Goal: Task Accomplishment & Management: Manage account settings

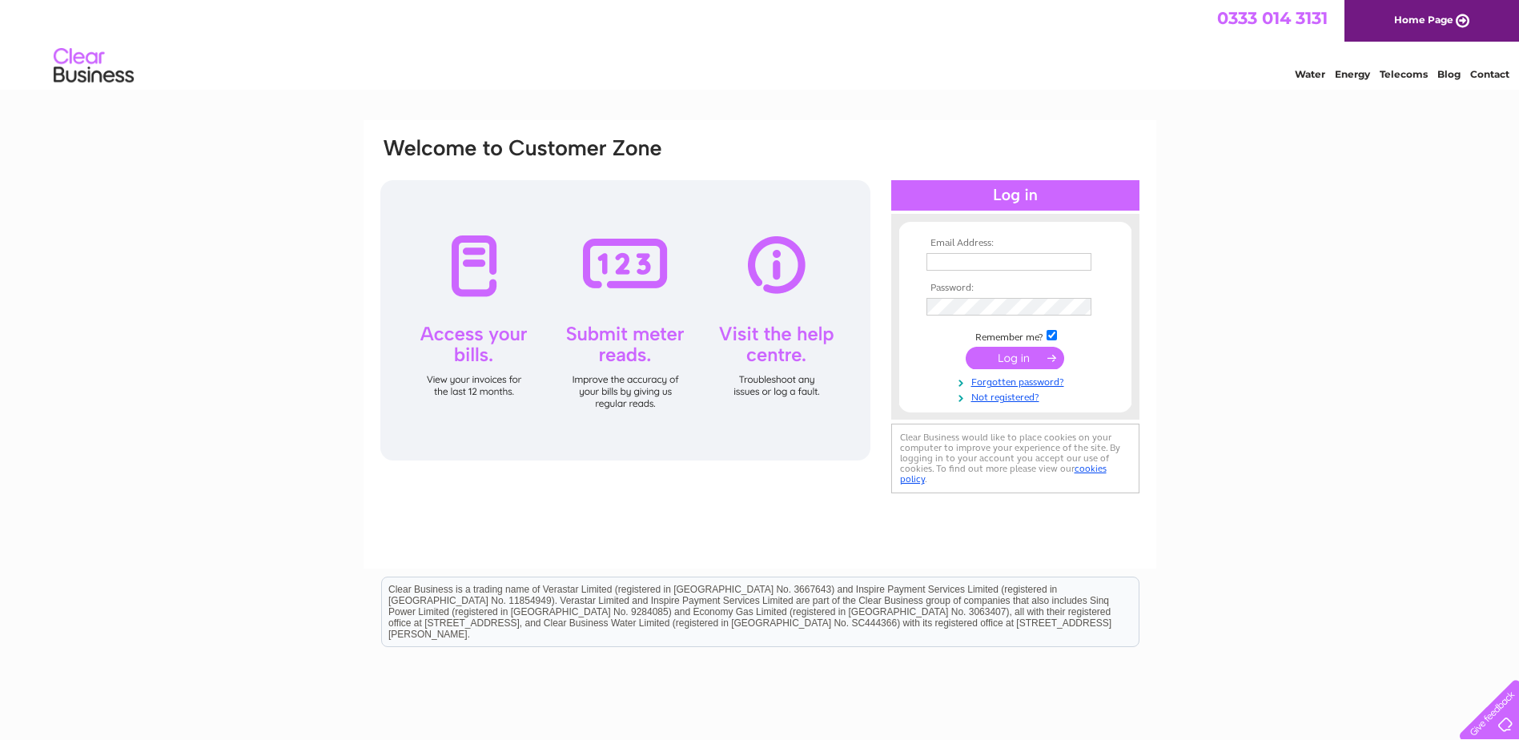
type input "linda@chluk.com"
click at [1024, 358] on input "submit" at bounding box center [1015, 358] width 98 height 22
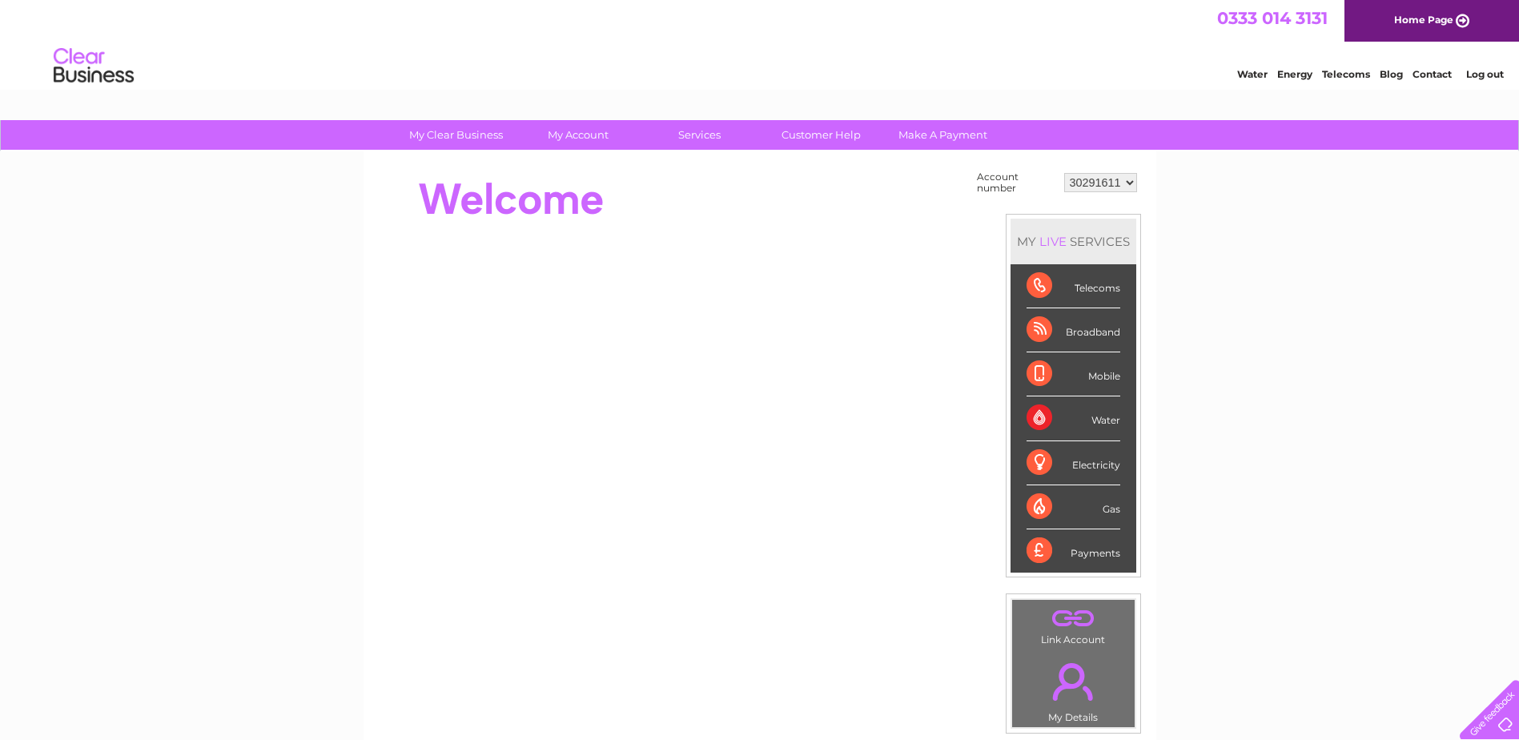
click at [1129, 185] on select "30291611 30312220 30313488 30315024 30316758 30323257 30326171" at bounding box center [1100, 182] width 73 height 19
click at [1127, 185] on select "30291611 30312220 30313488 30315024 30316758 30323257 30326171" at bounding box center [1100, 182] width 73 height 19
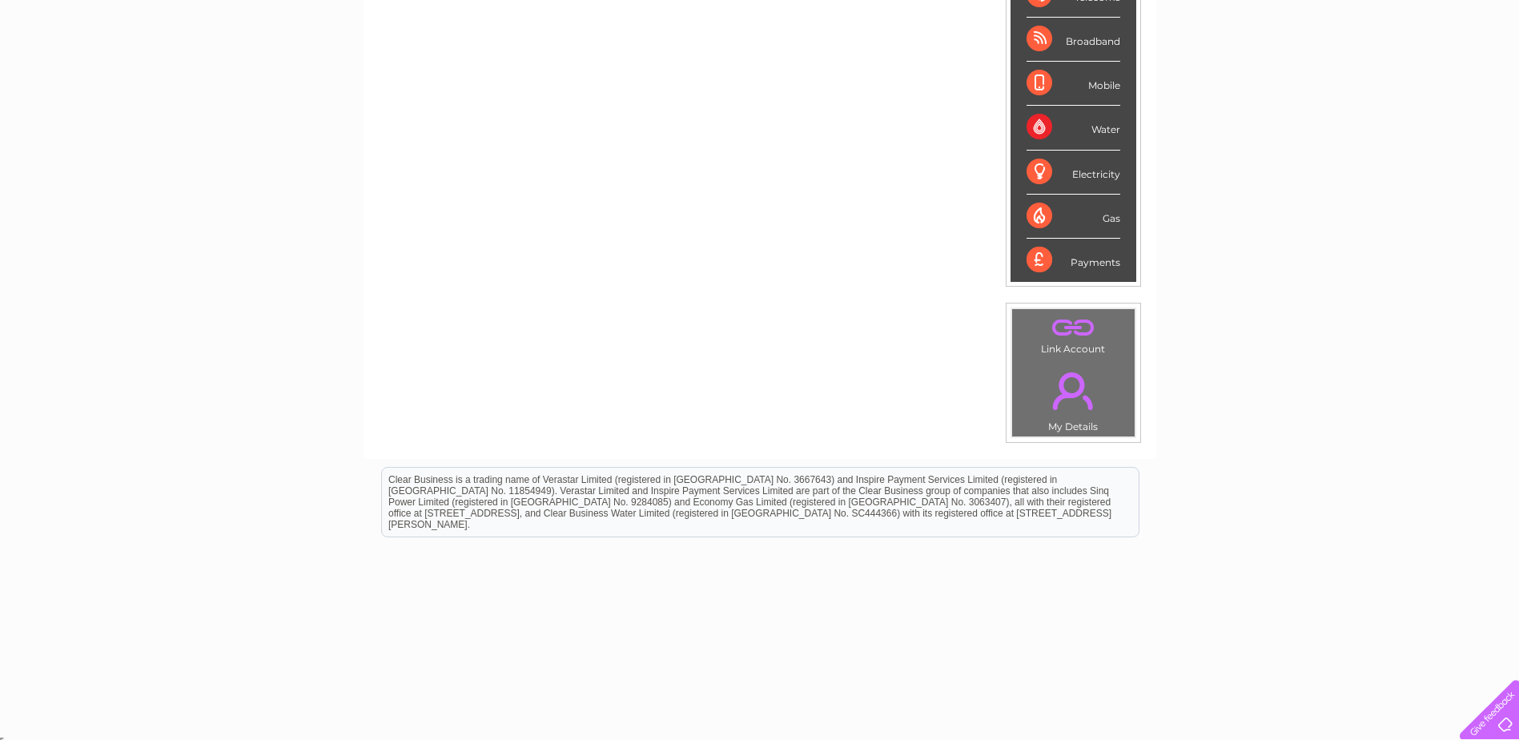
scroll to position [295, 0]
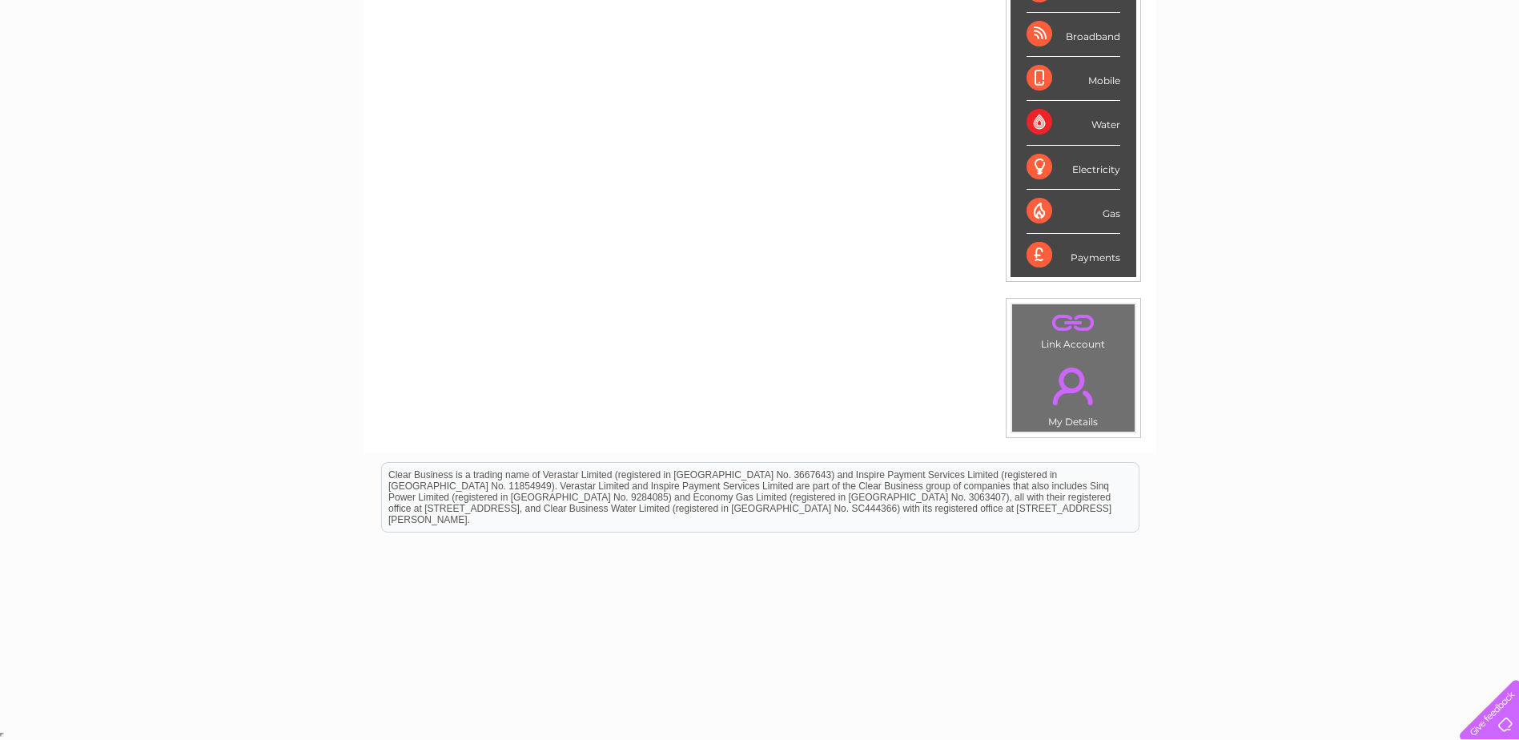
drag, startPoint x: 1068, startPoint y: 324, endPoint x: 958, endPoint y: 317, distance: 110.7
click at [1068, 324] on link "." at bounding box center [1073, 322] width 114 height 28
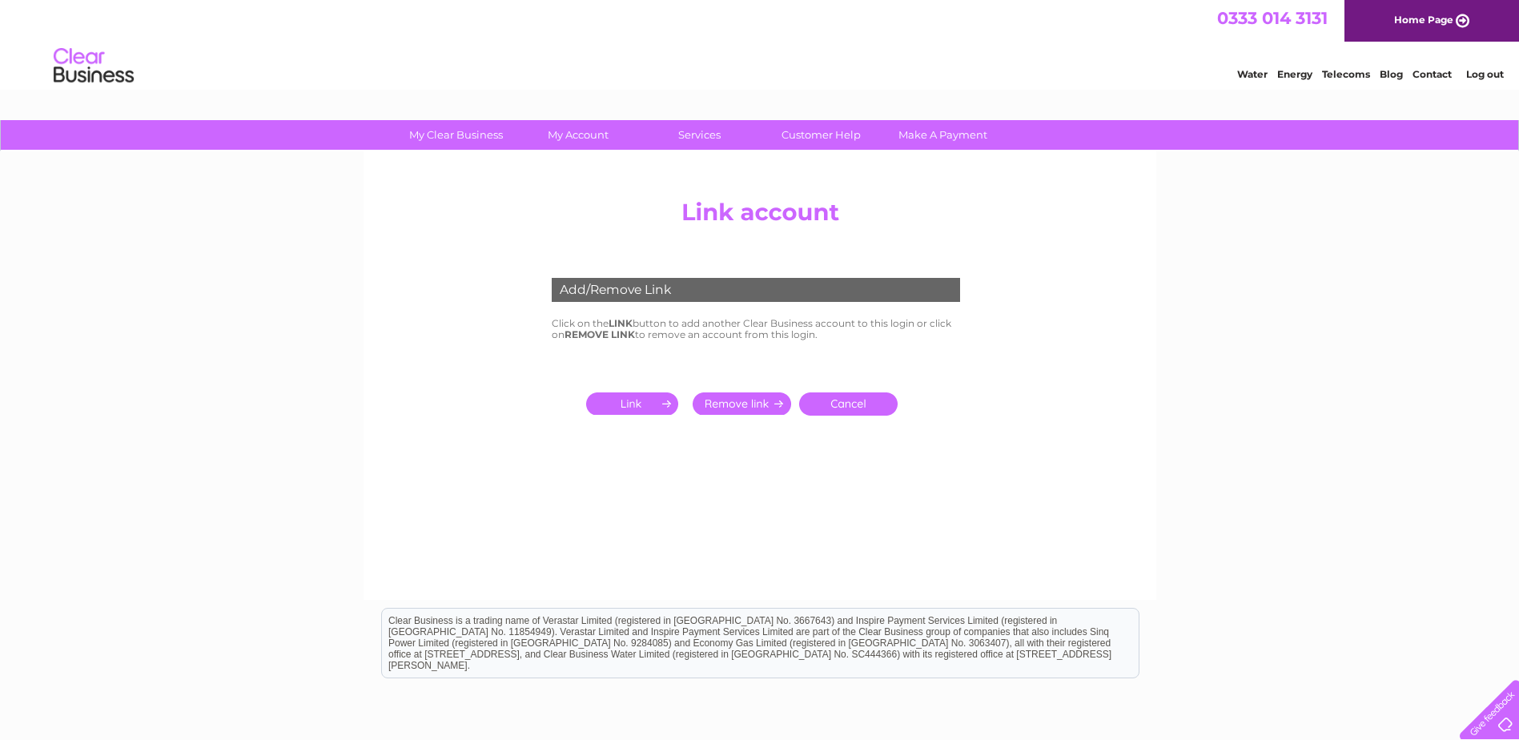
click at [637, 402] on input "submit" at bounding box center [635, 403] width 98 height 22
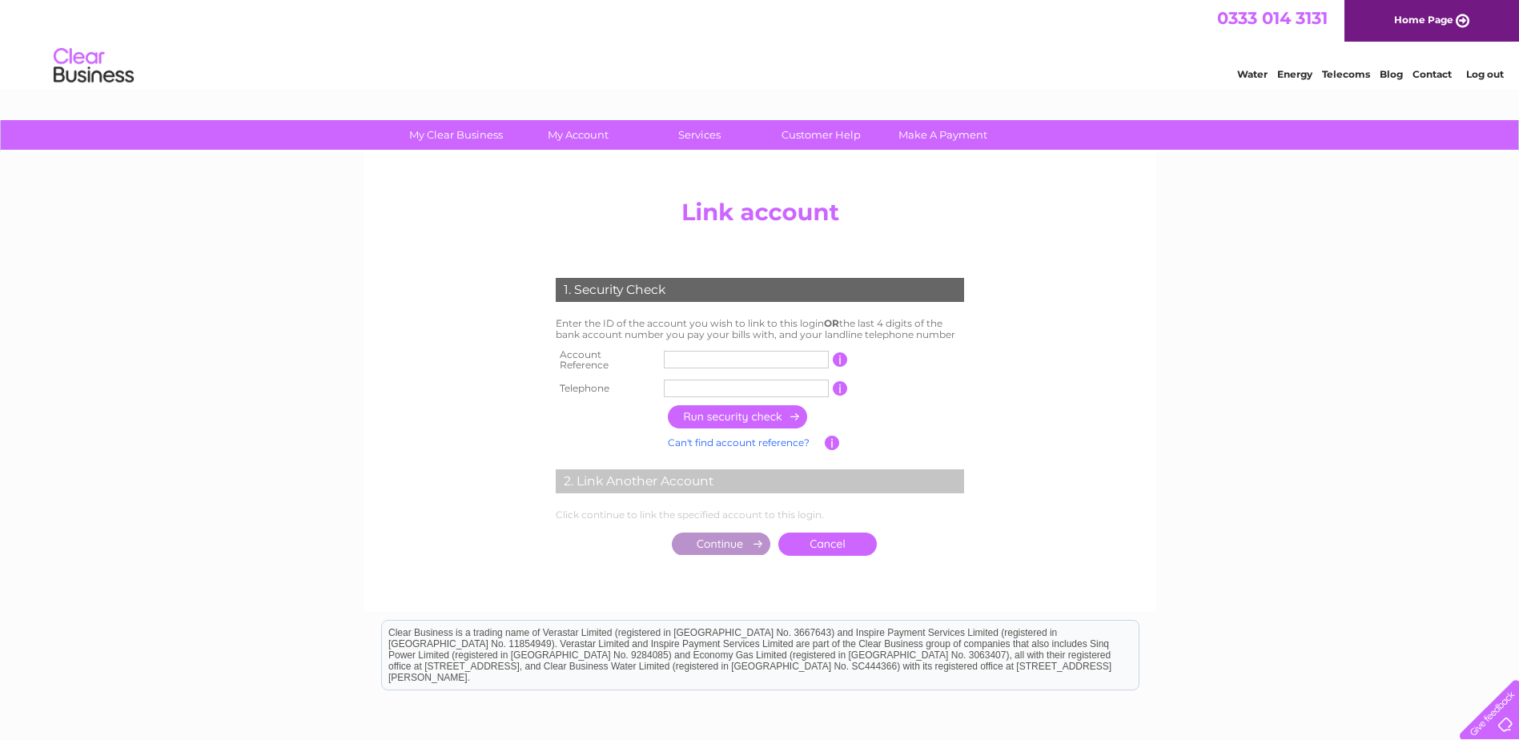
click at [719, 355] on input "text" at bounding box center [746, 360] width 165 height 18
click at [710, 360] on input "text" at bounding box center [746, 360] width 165 height 18
click at [700, 357] on input "text" at bounding box center [746, 360] width 165 height 18
type input "30289554"
click at [684, 380] on input "text" at bounding box center [746, 389] width 165 height 18
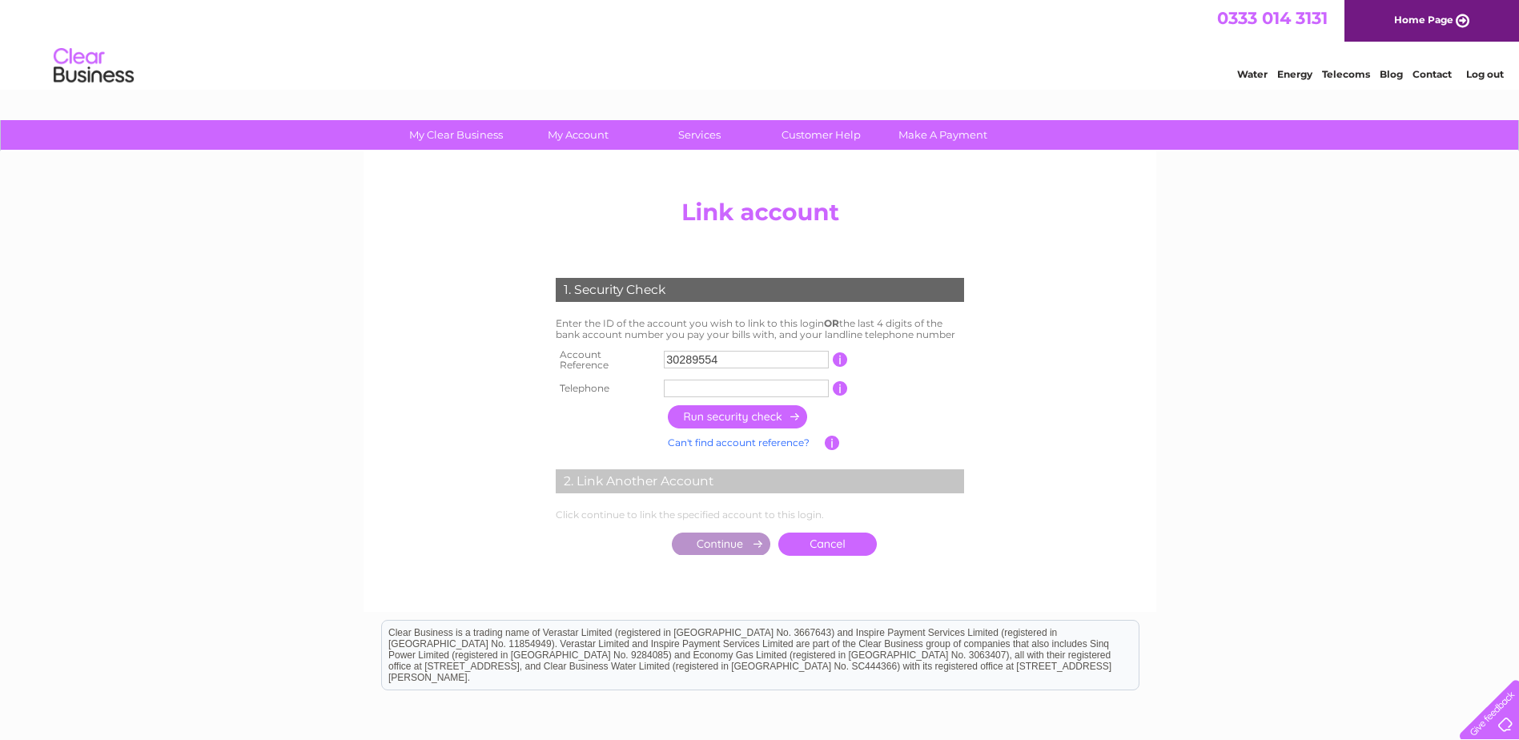
type input "01312205511"
click at [716, 409] on input "button" at bounding box center [738, 416] width 141 height 23
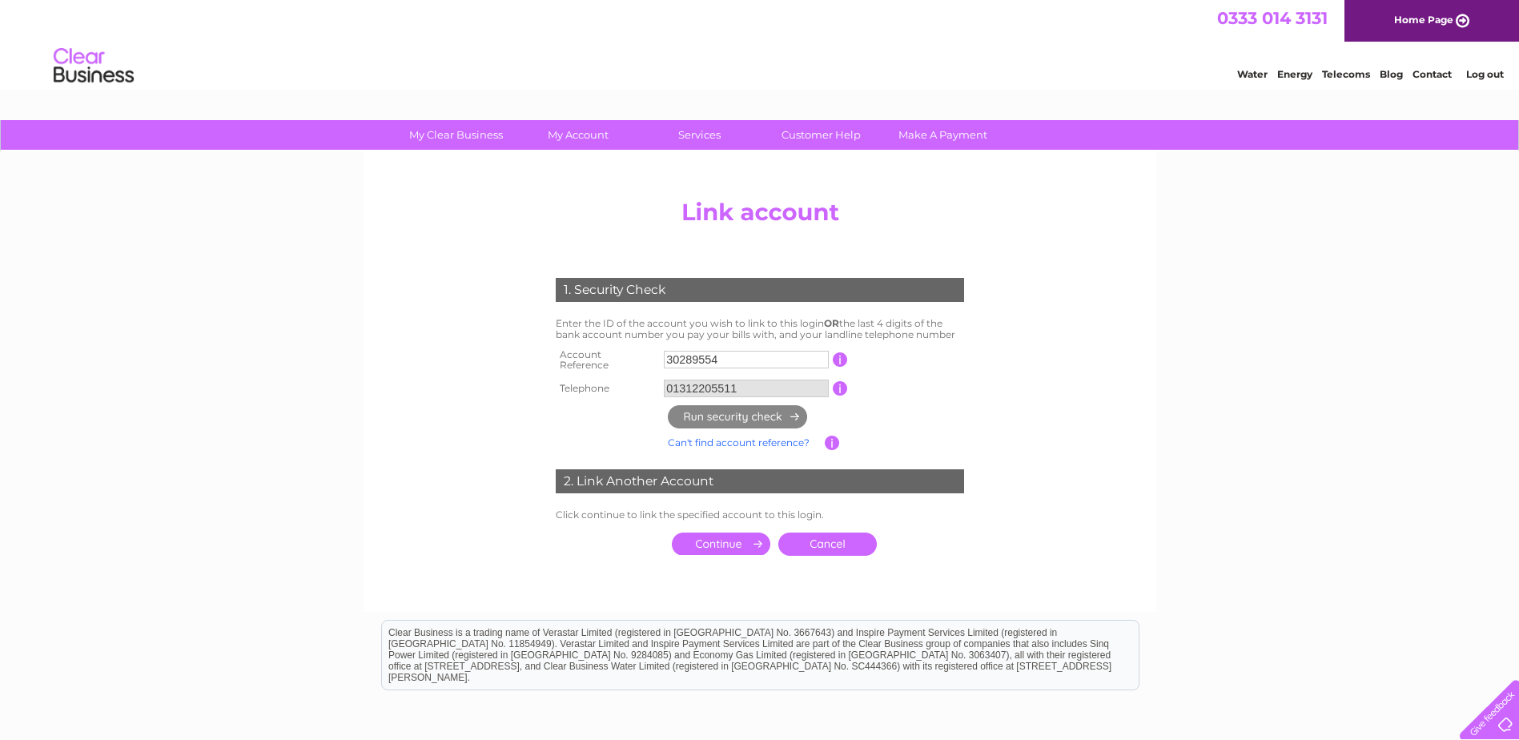
click at [753, 539] on input "submit" at bounding box center [721, 543] width 98 height 22
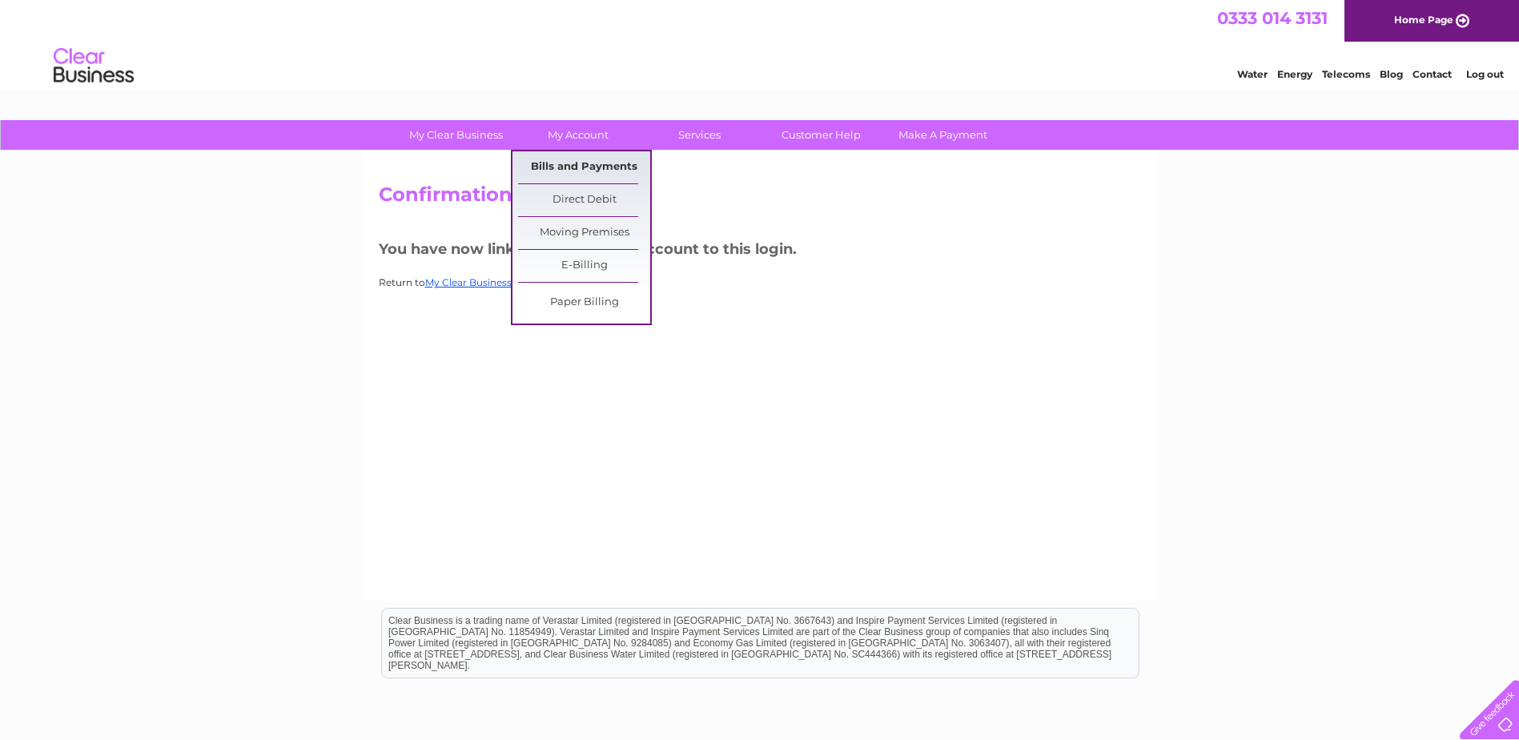
click at [571, 165] on link "Bills and Payments" at bounding box center [584, 167] width 132 height 32
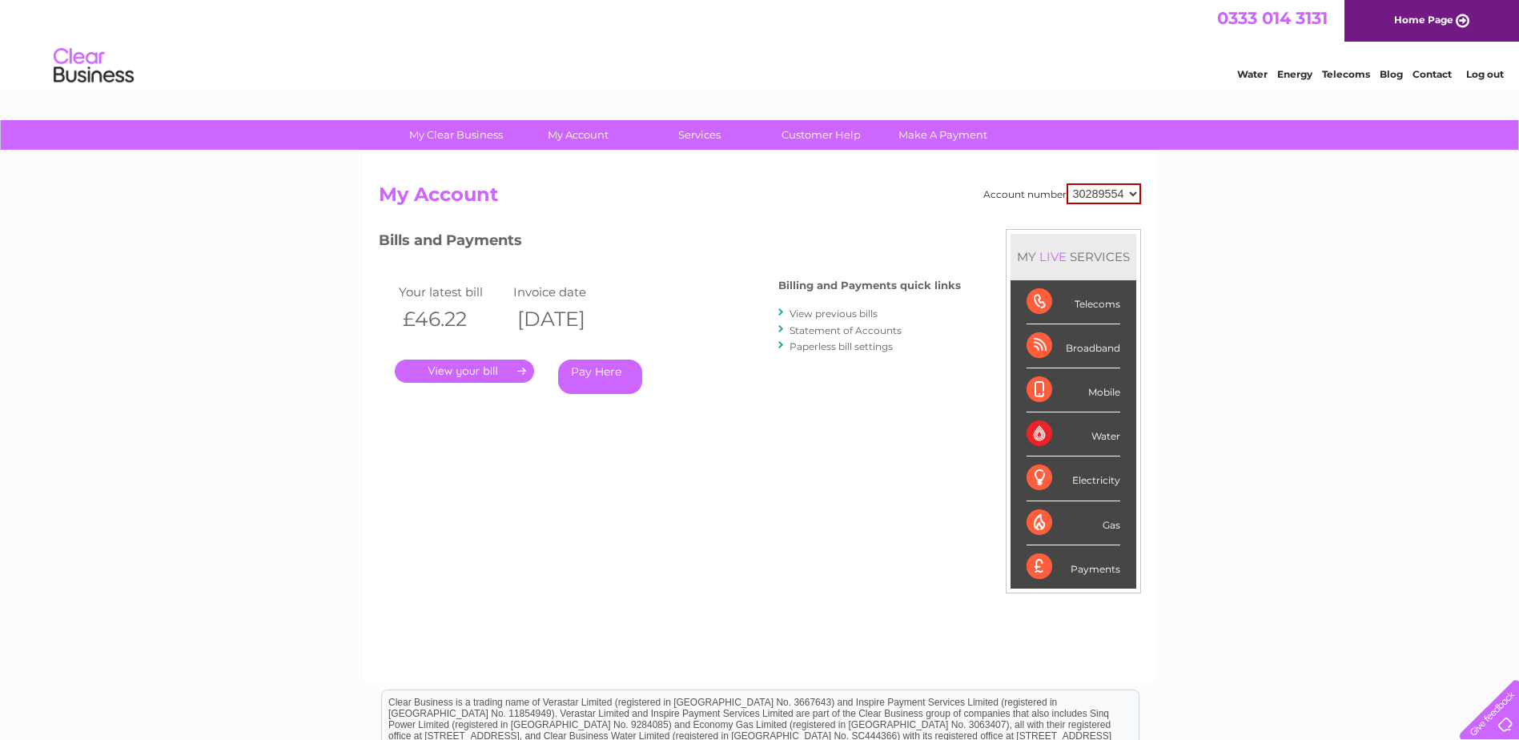
click at [851, 330] on link "Statement of Accounts" at bounding box center [845, 330] width 112 height 12
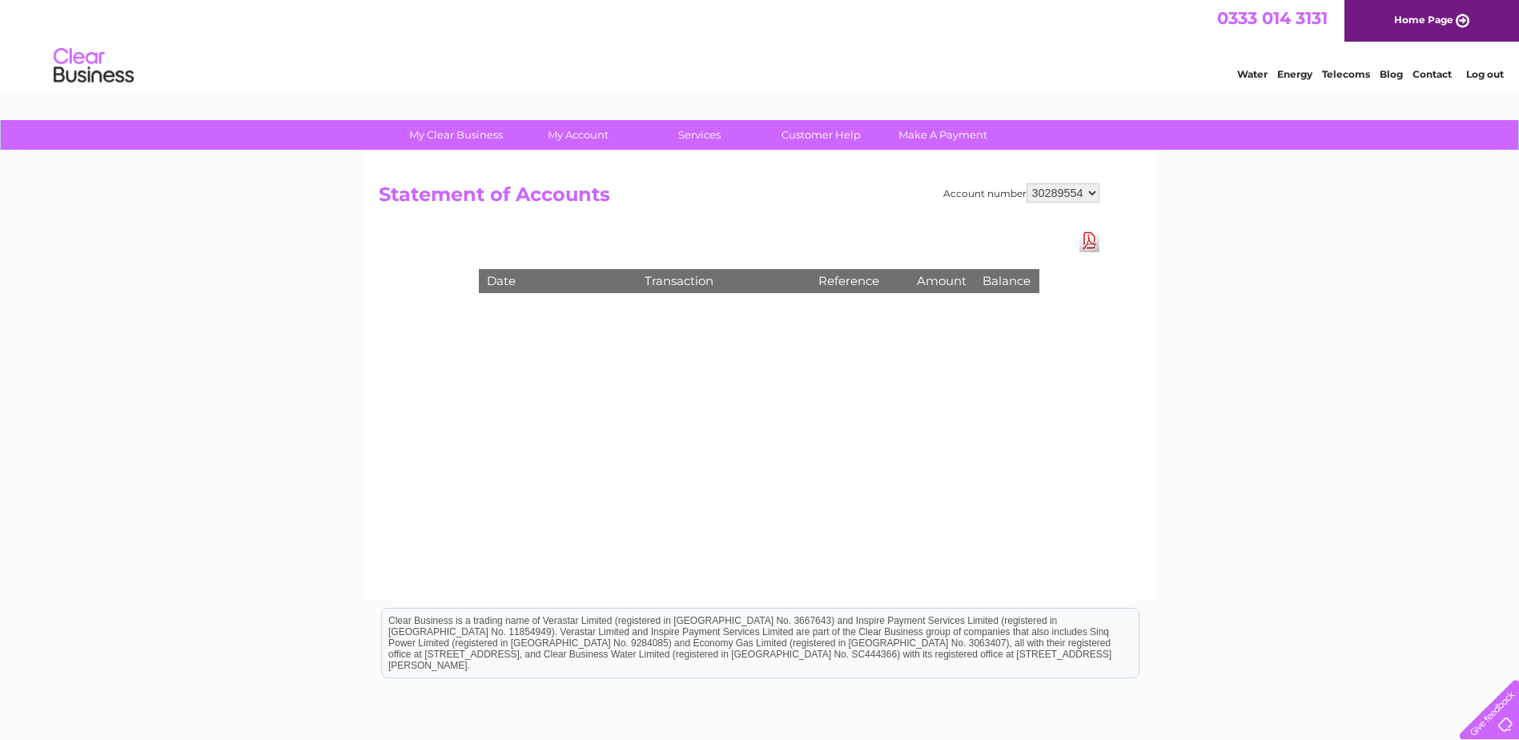
click at [1086, 242] on link "Download Pdf" at bounding box center [1089, 240] width 20 height 23
click at [1092, 195] on select "30289554 30291611 30312220 30313488 30315024 30316758 30323257 30326171" at bounding box center [1062, 192] width 73 height 19
click at [1026, 183] on select "30289554 30291611 30312220 30313488 30315024 30316758 30323257 30326171" at bounding box center [1062, 192] width 73 height 19
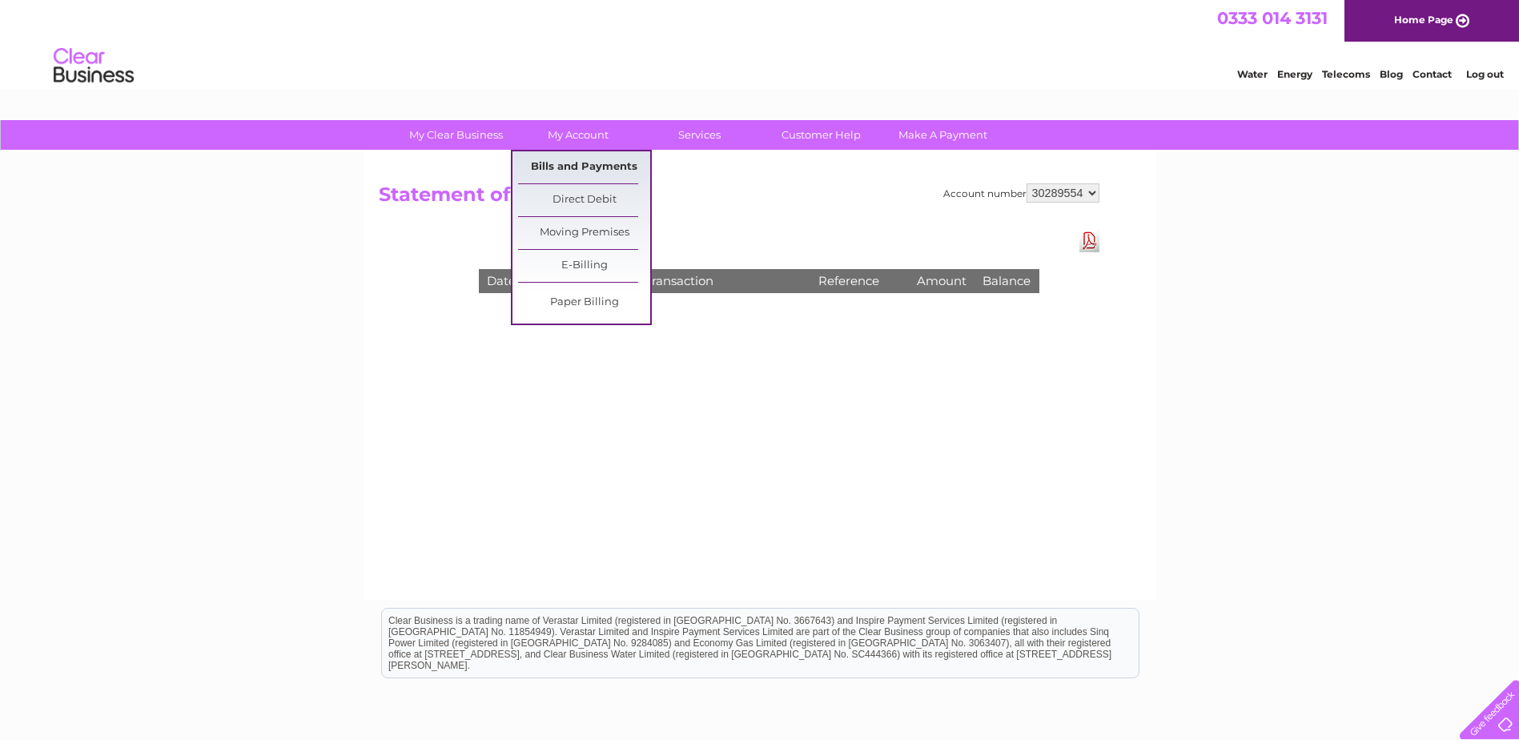
click at [571, 167] on link "Bills and Payments" at bounding box center [584, 167] width 132 height 32
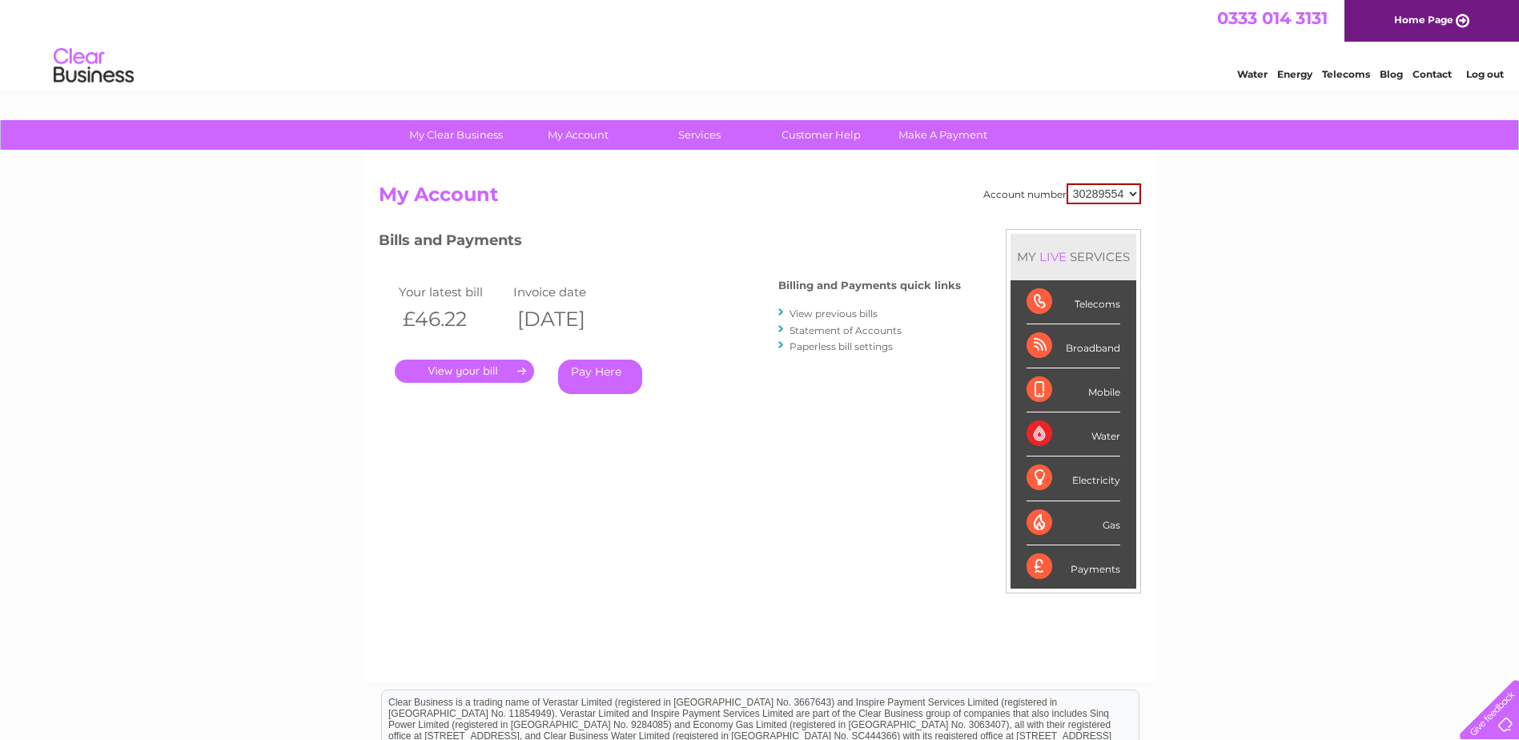
click at [807, 315] on link "View previous bills" at bounding box center [833, 313] width 88 height 12
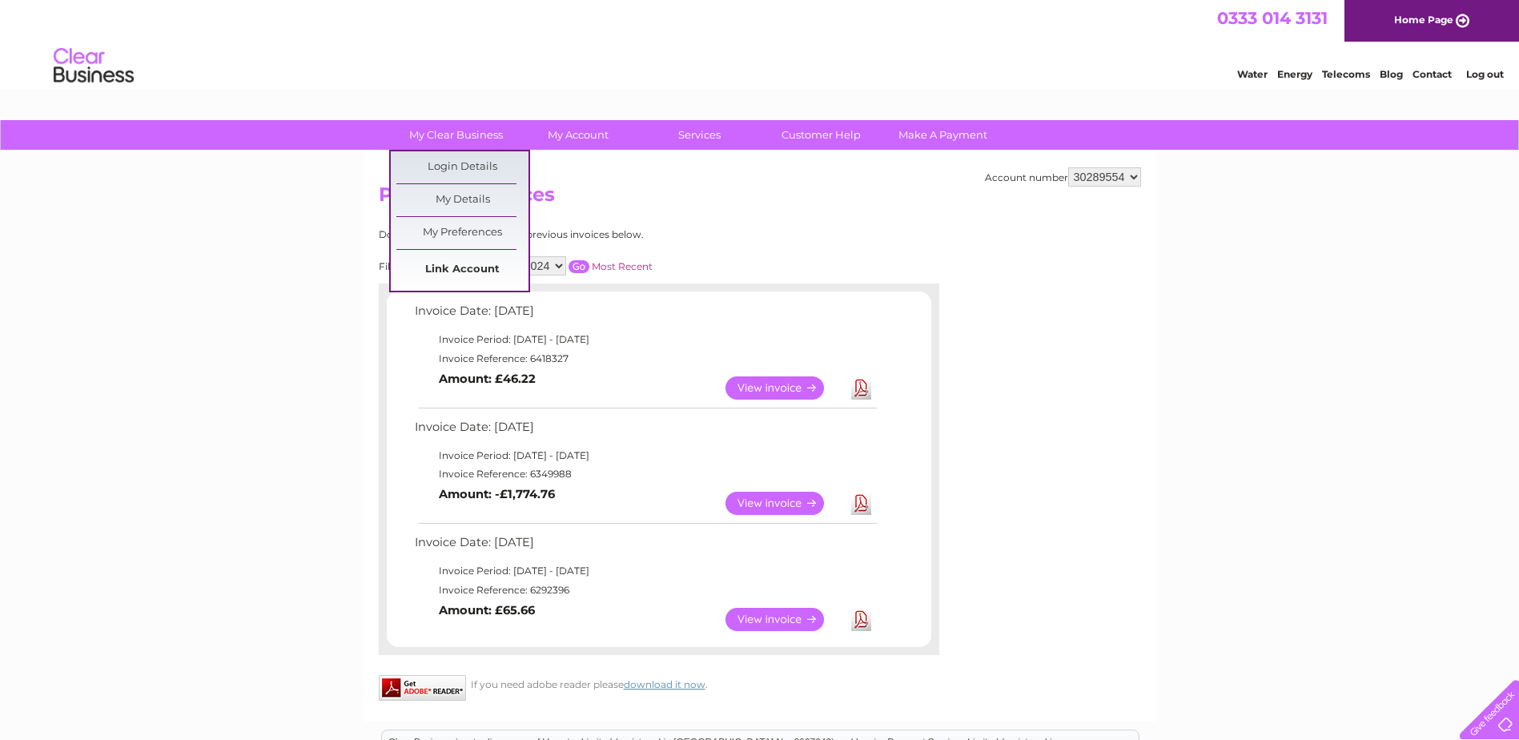
click at [464, 266] on link "Link Account" at bounding box center [462, 270] width 132 height 32
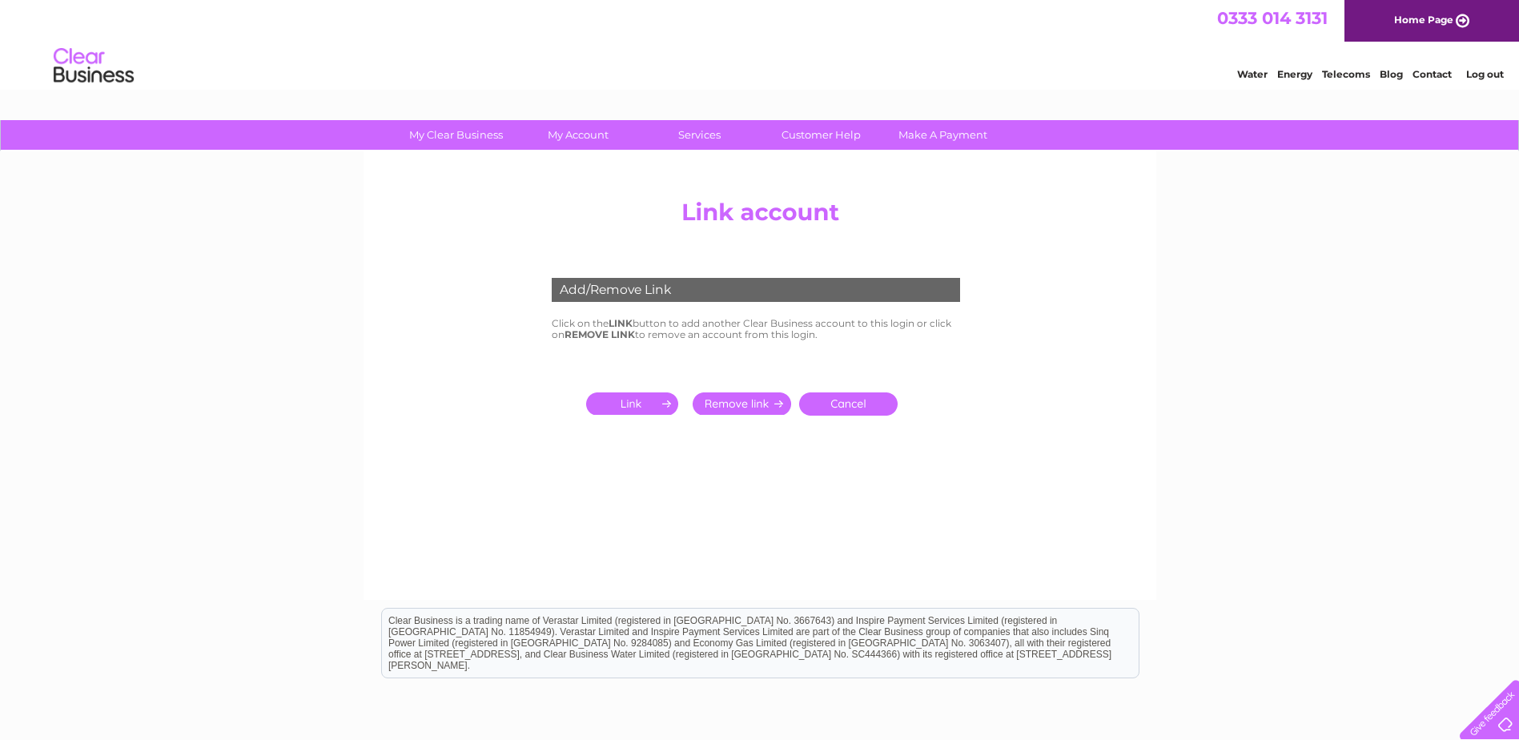
click at [630, 410] on input "submit" at bounding box center [635, 403] width 98 height 22
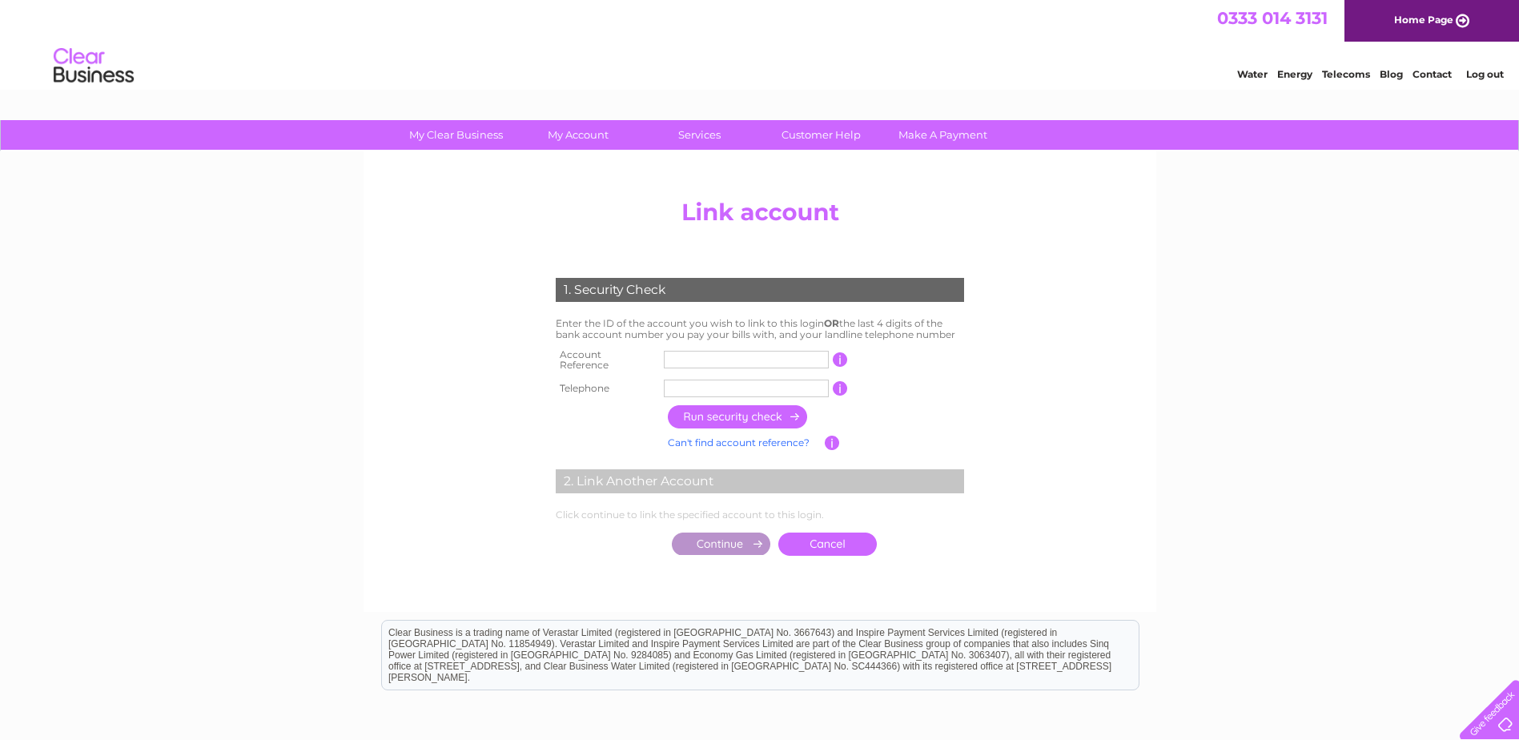
click at [728, 357] on input "text" at bounding box center [746, 360] width 165 height 18
type input "30326171"
click at [721, 384] on input "text" at bounding box center [746, 389] width 165 height 18
type input "01312205511"
click at [737, 414] on input "button" at bounding box center [738, 416] width 141 height 23
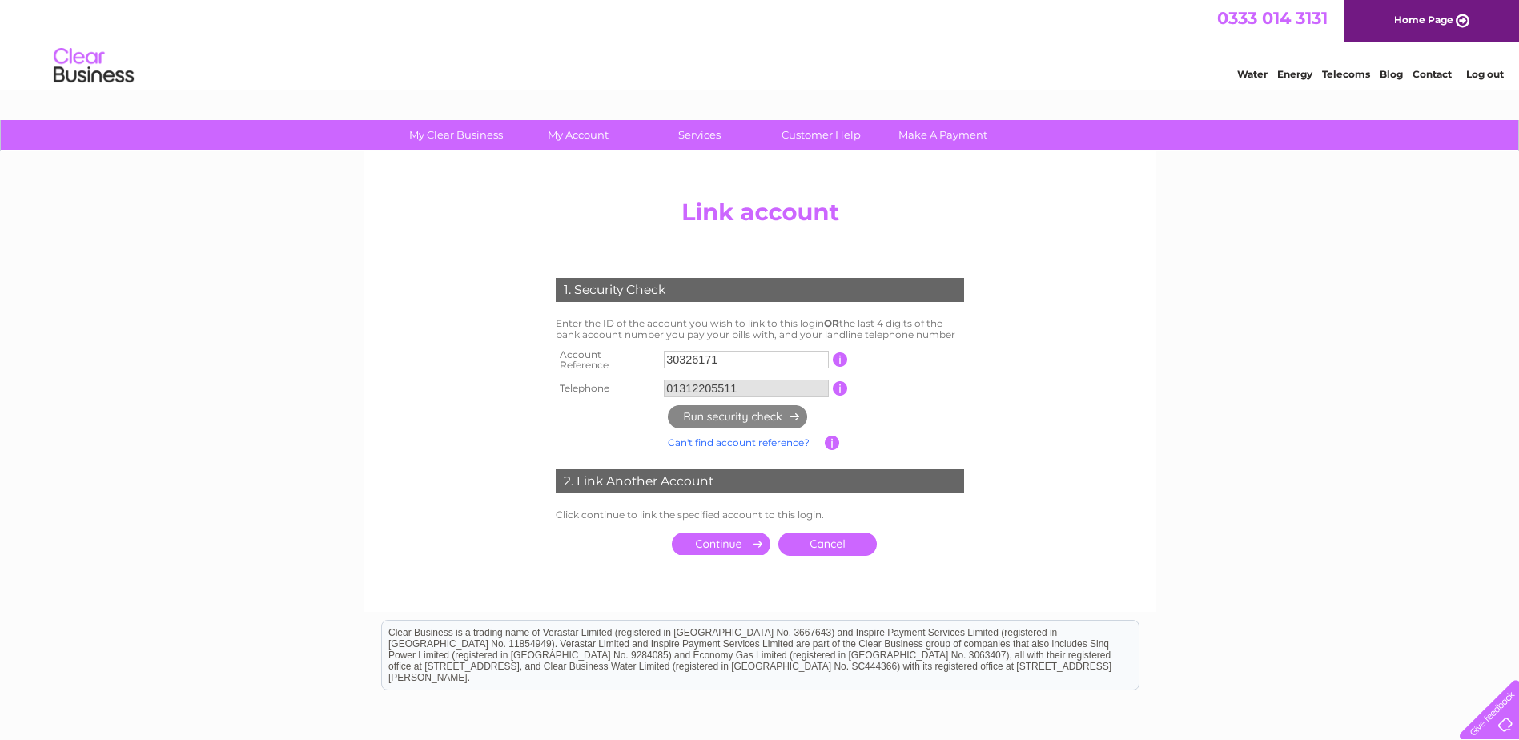
click at [753, 545] on input "submit" at bounding box center [721, 543] width 98 height 22
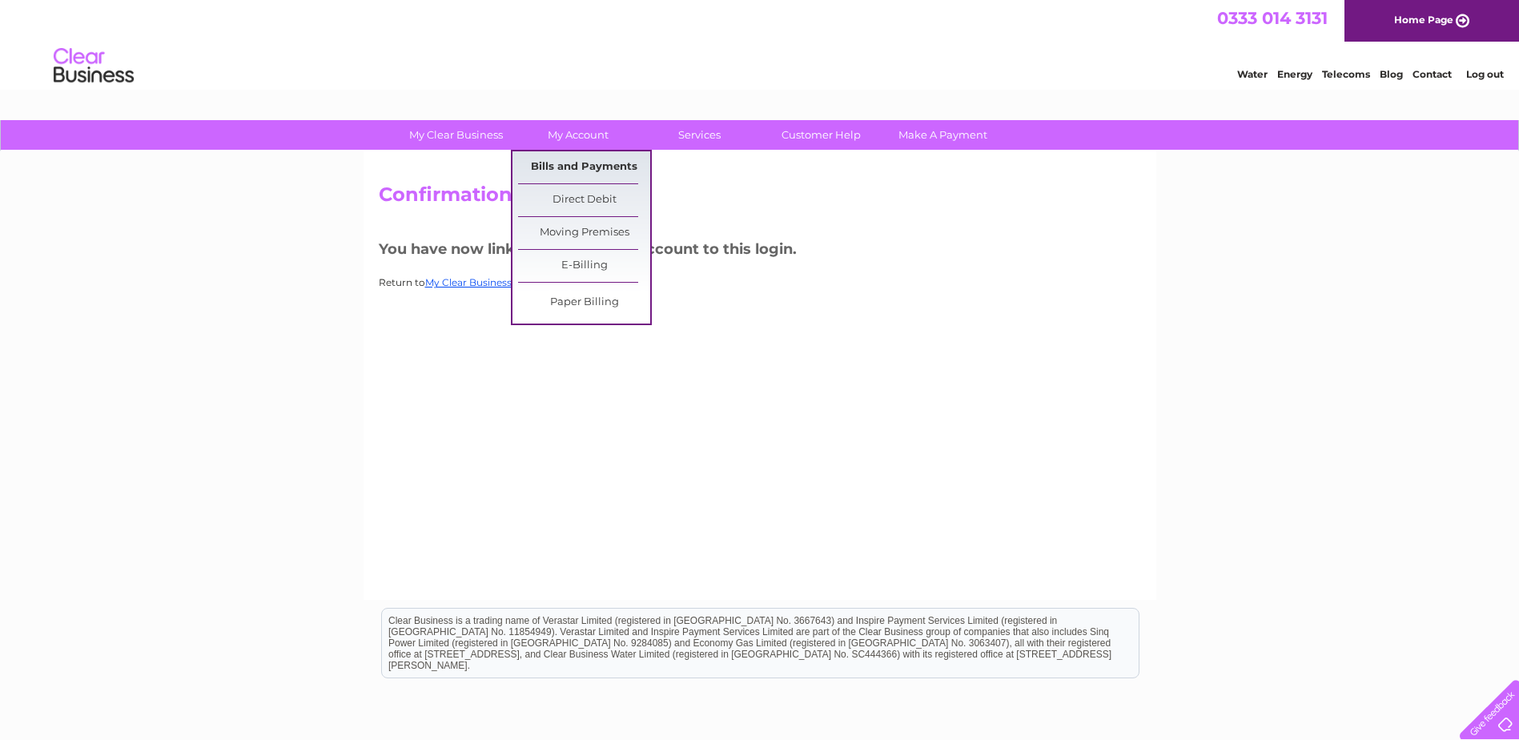
click at [566, 170] on link "Bills and Payments" at bounding box center [584, 167] width 132 height 32
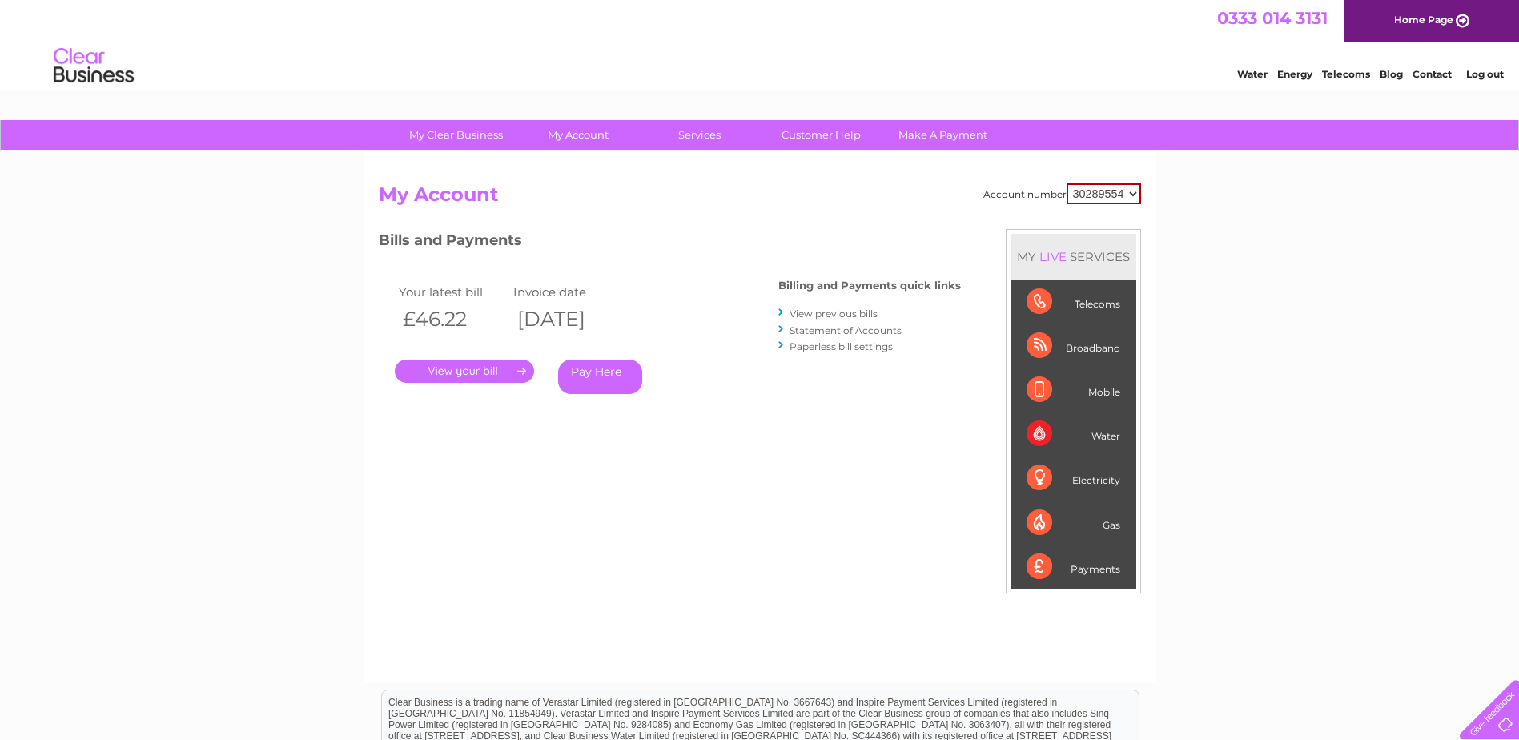
click at [1135, 197] on select "30289554 30291611 30312220 30313488 30315024 30316758 30323257 30326171" at bounding box center [1103, 193] width 74 height 21
select select "30326171"
click at [1066, 183] on select "30289554 30291611 30312220 30313488 30315024 30316758 30323257 30326171" at bounding box center [1103, 193] width 74 height 21
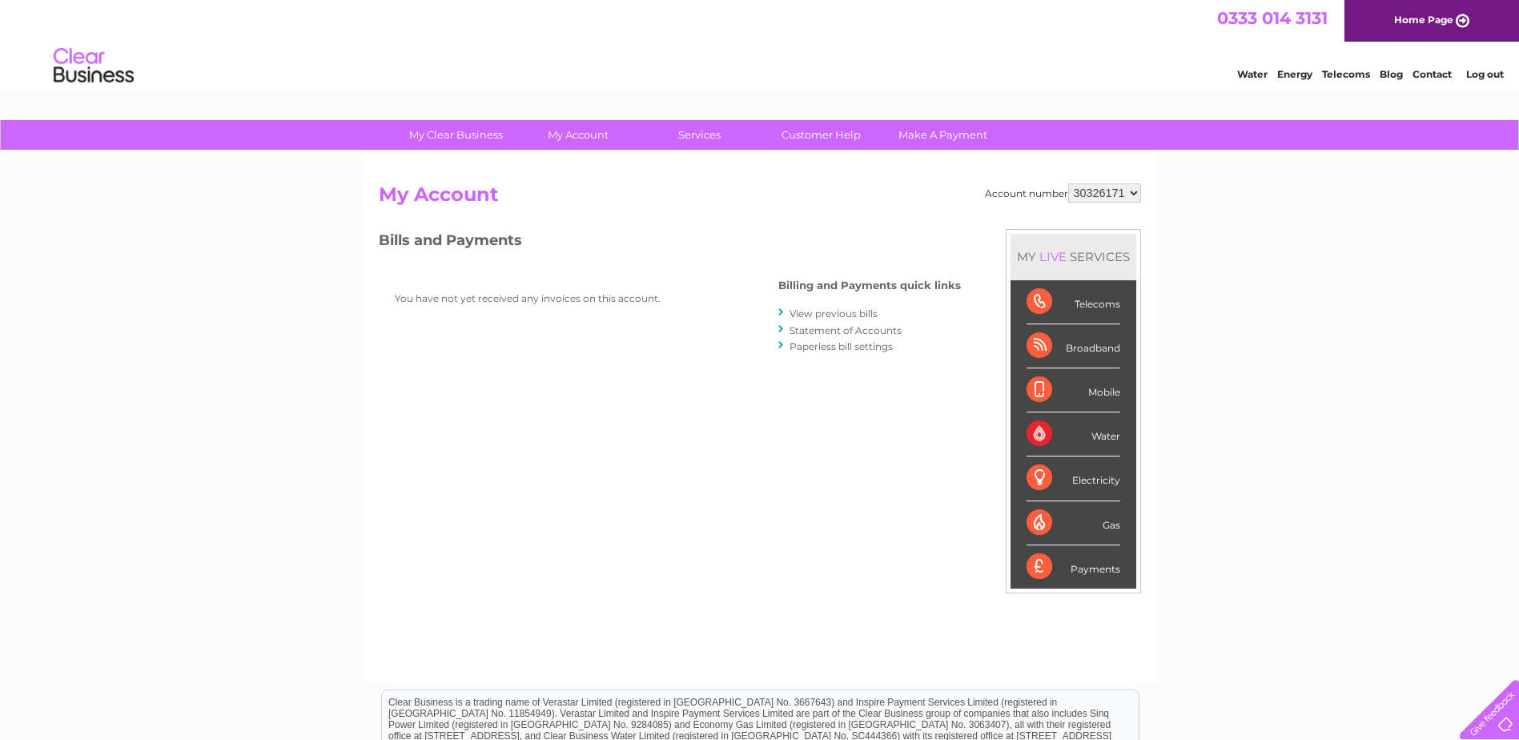
click at [1136, 193] on select "30289554 30291611 30312220 30313488 30315024 30316758 30323257 30326171" at bounding box center [1104, 192] width 73 height 19
select select "30323257"
click at [1068, 183] on select "30289554 30291611 30312220 30313488 30315024 30316758 30323257 30326171" at bounding box center [1104, 192] width 73 height 19
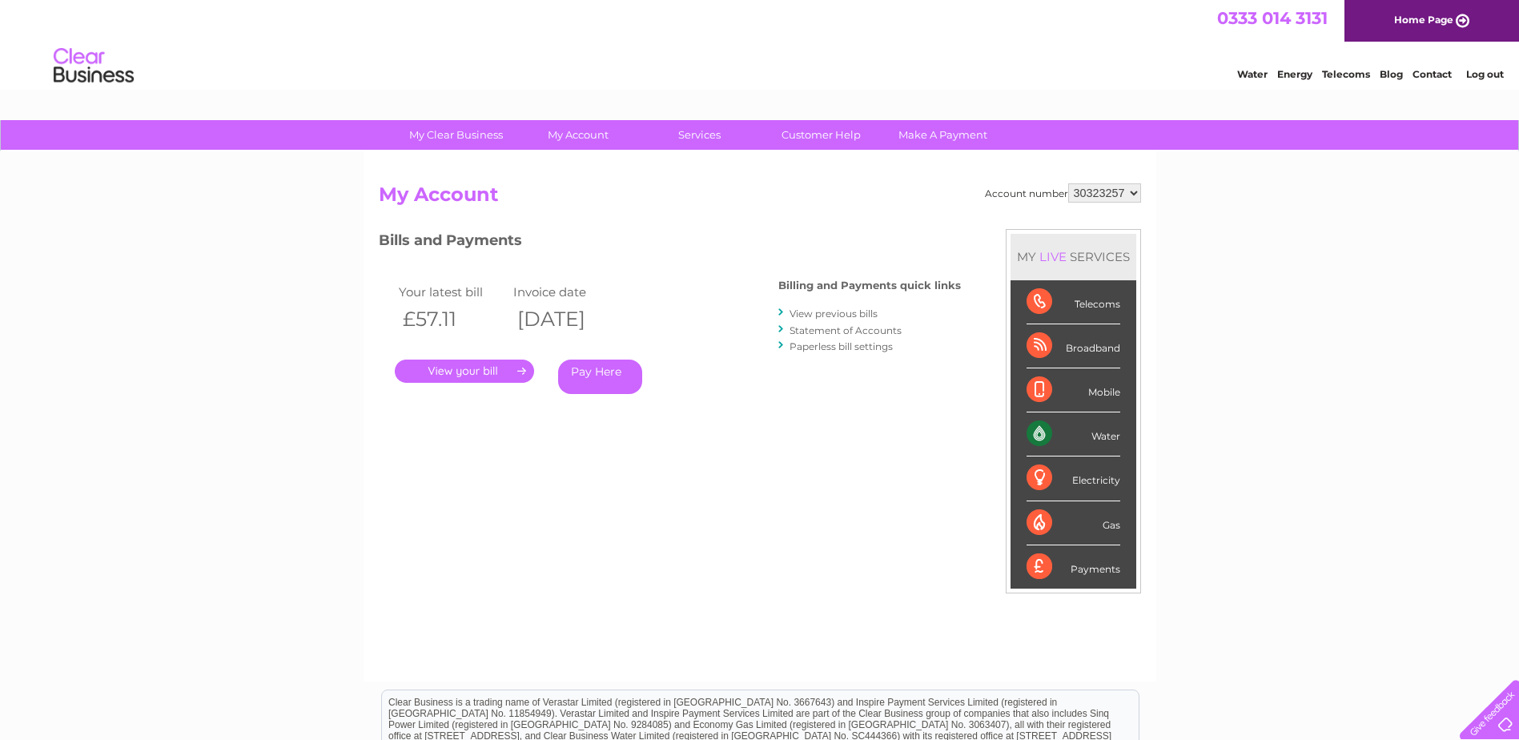
click at [480, 371] on link "." at bounding box center [464, 370] width 139 height 23
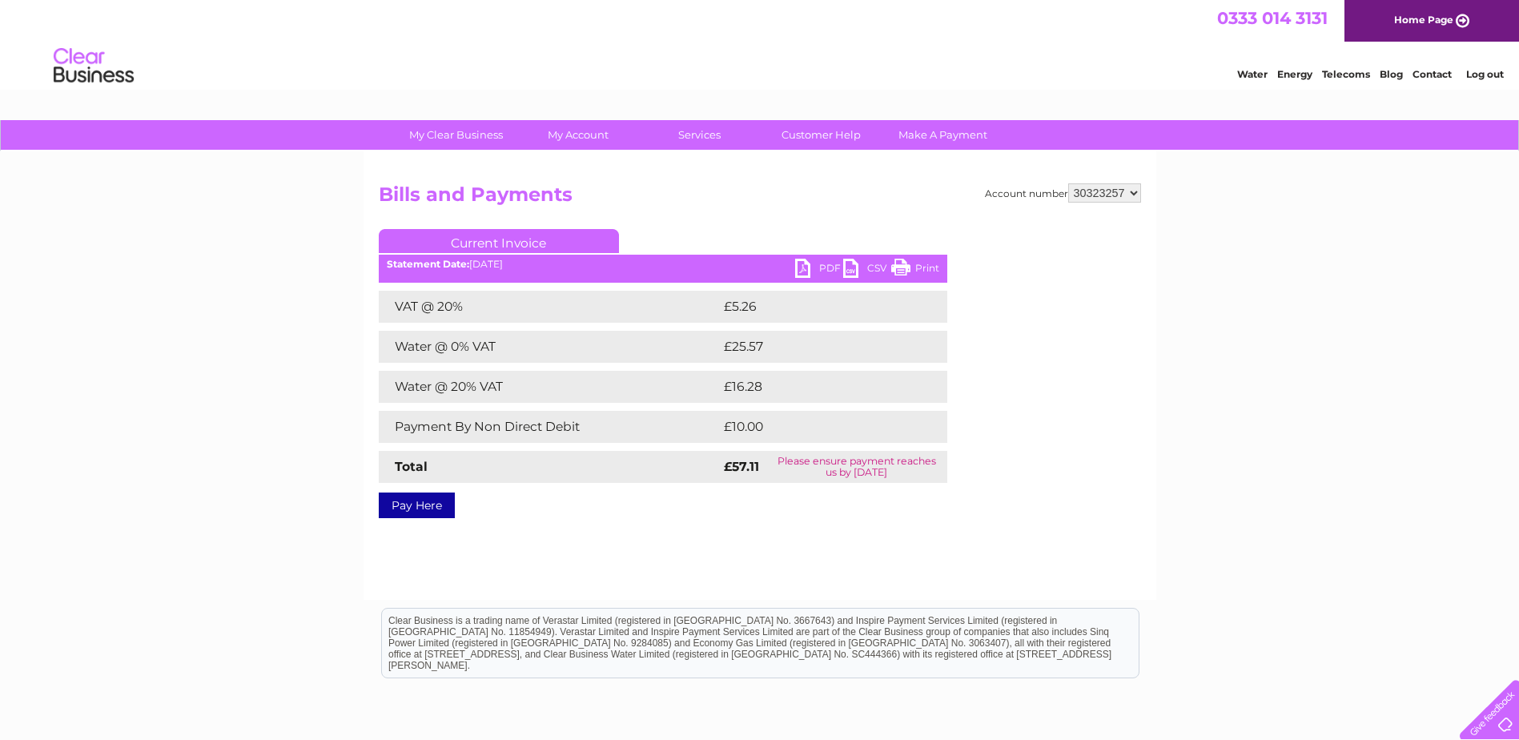
click at [813, 267] on link "PDF" at bounding box center [819, 270] width 48 height 23
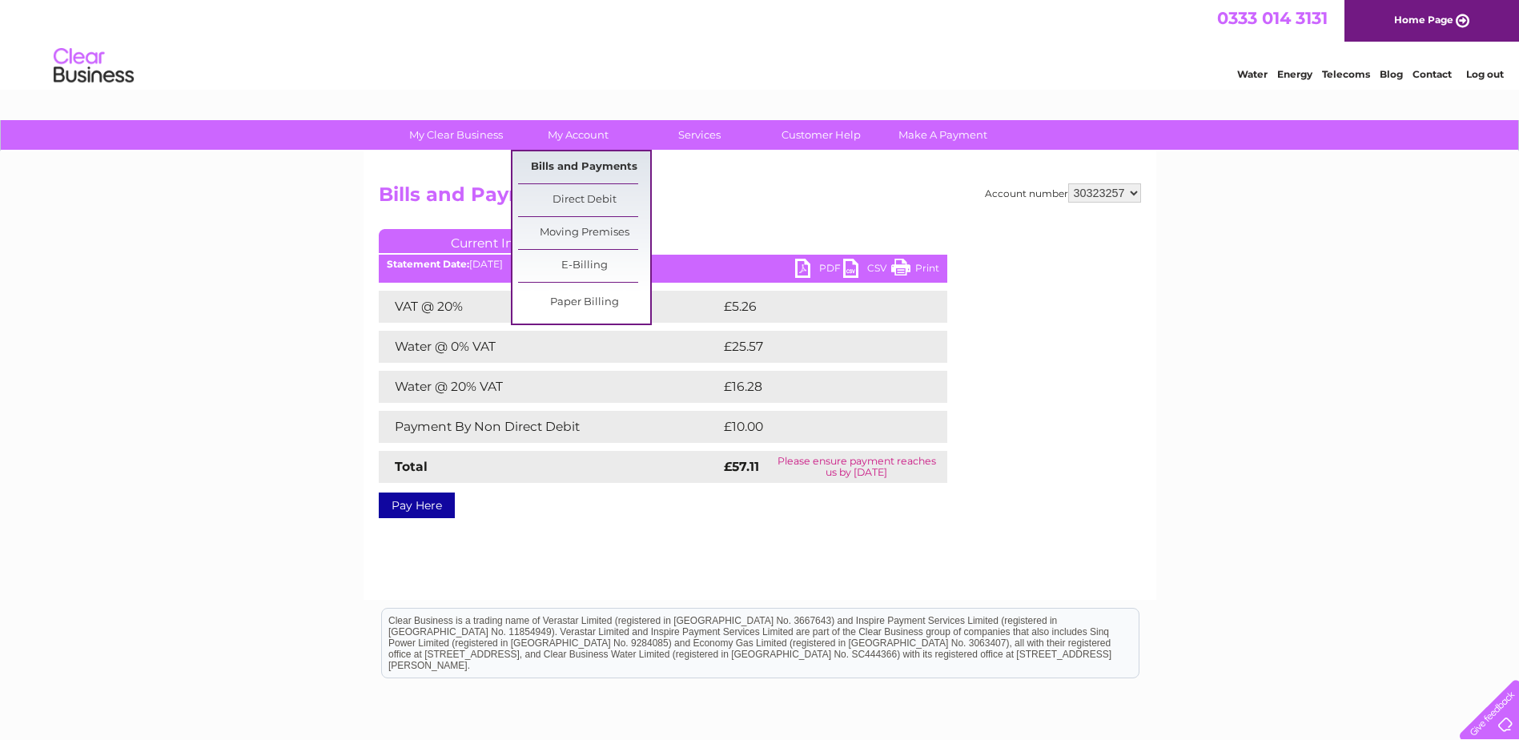
drag, startPoint x: 585, startPoint y: 166, endPoint x: 568, endPoint y: 180, distance: 22.8
click at [585, 166] on link "Bills and Payments" at bounding box center [584, 167] width 132 height 32
click at [589, 164] on link "Bills and Payments" at bounding box center [584, 167] width 132 height 32
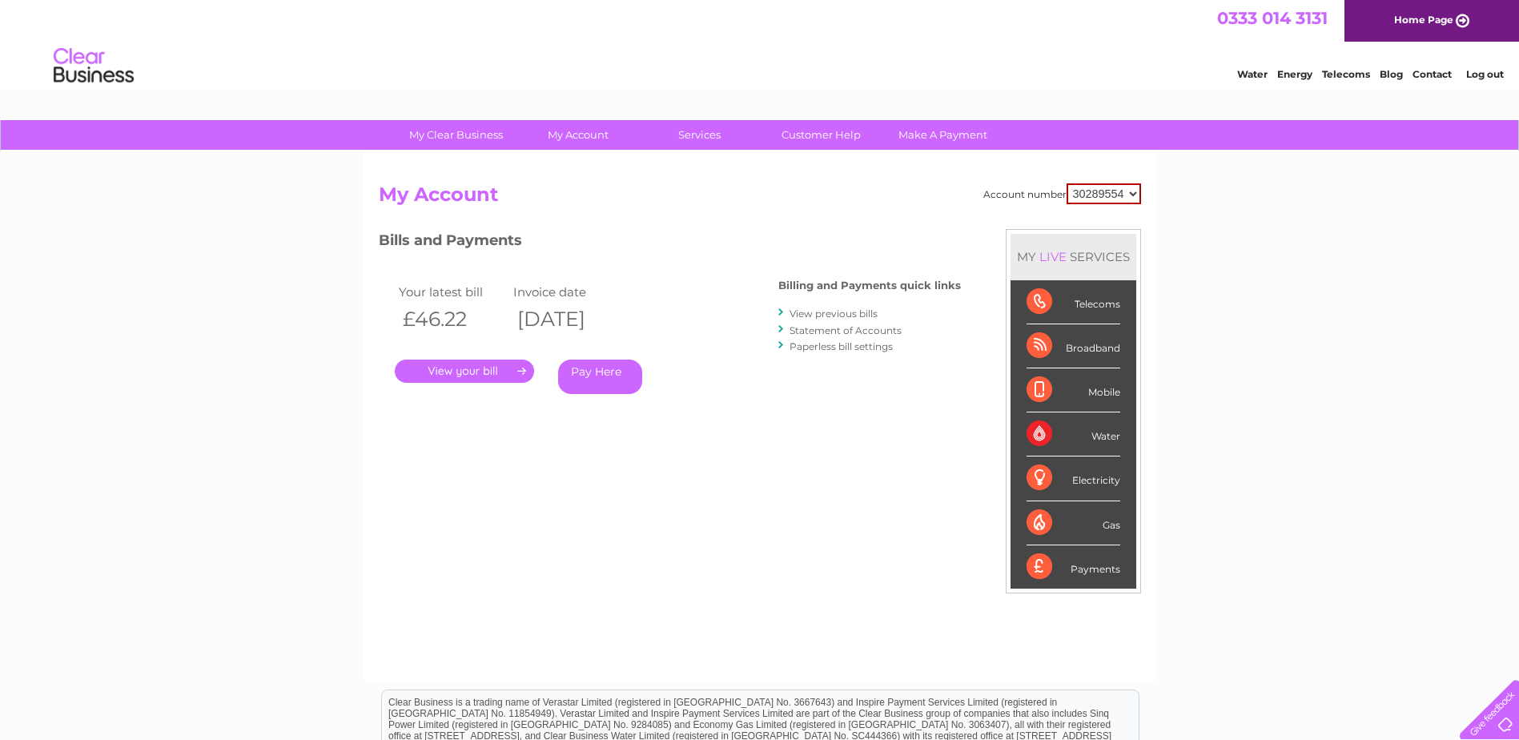
click at [838, 309] on link "View previous bills" at bounding box center [833, 313] width 88 height 12
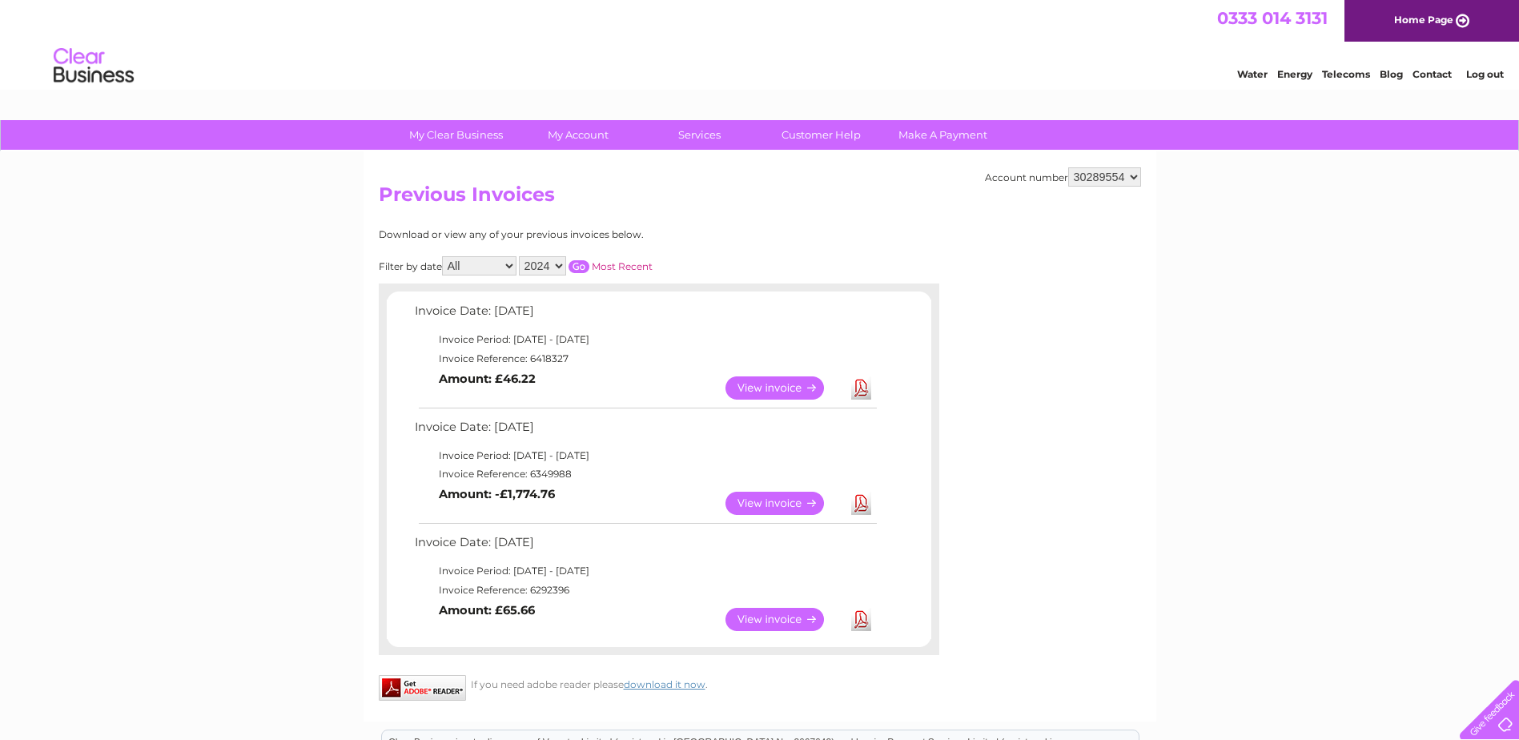
click at [1136, 182] on select "30289554 30291611 30312220 30313488 30315024 30316758 30323257 30326171" at bounding box center [1104, 176] width 73 height 19
select select "30323257"
click at [1068, 167] on select "30289554 30291611 30312220 30313488 30315024 30316758 30323257 30326171" at bounding box center [1104, 176] width 73 height 19
click at [809, 504] on link "View" at bounding box center [784, 503] width 118 height 23
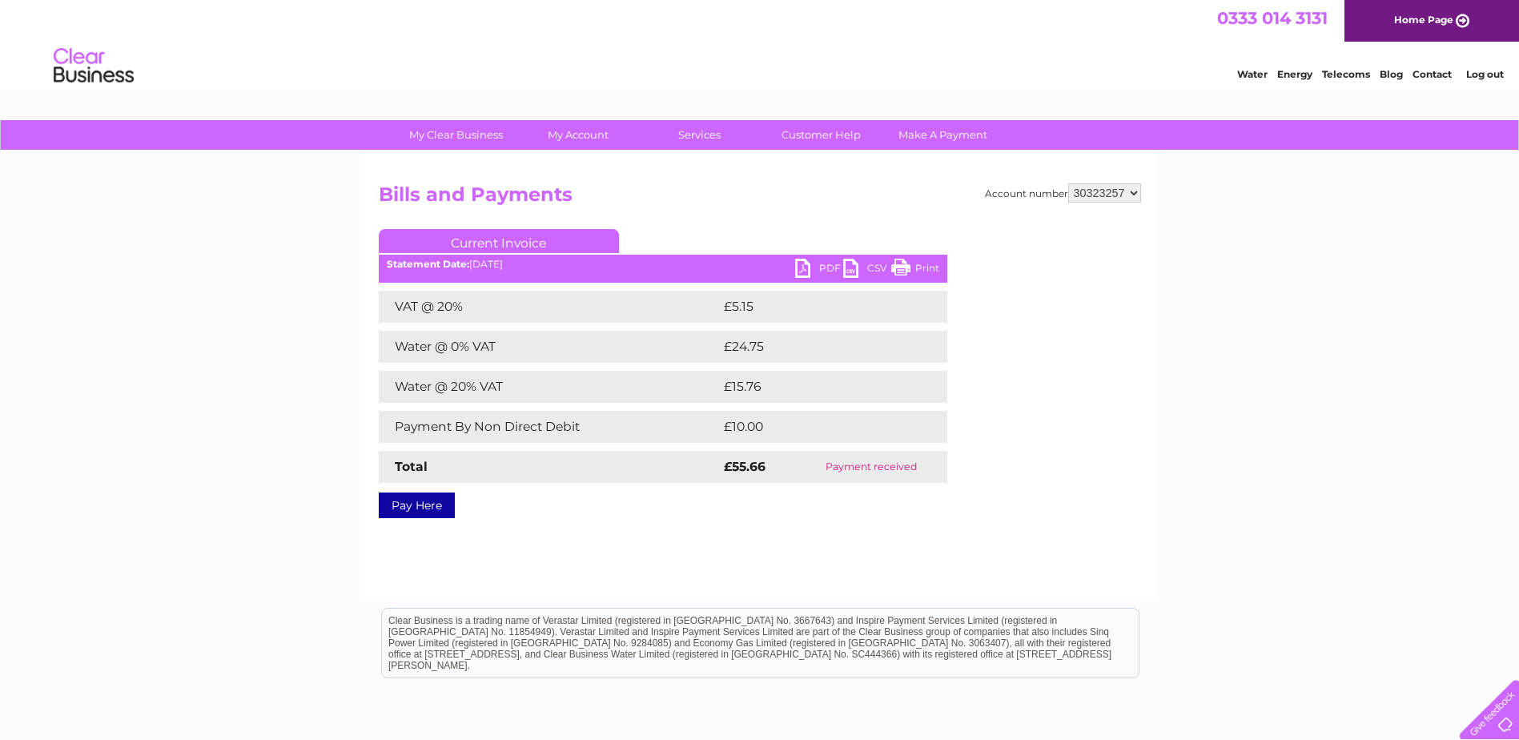
click at [813, 267] on link "PDF" at bounding box center [819, 270] width 48 height 23
